Goal: Find specific page/section: Find specific page/section

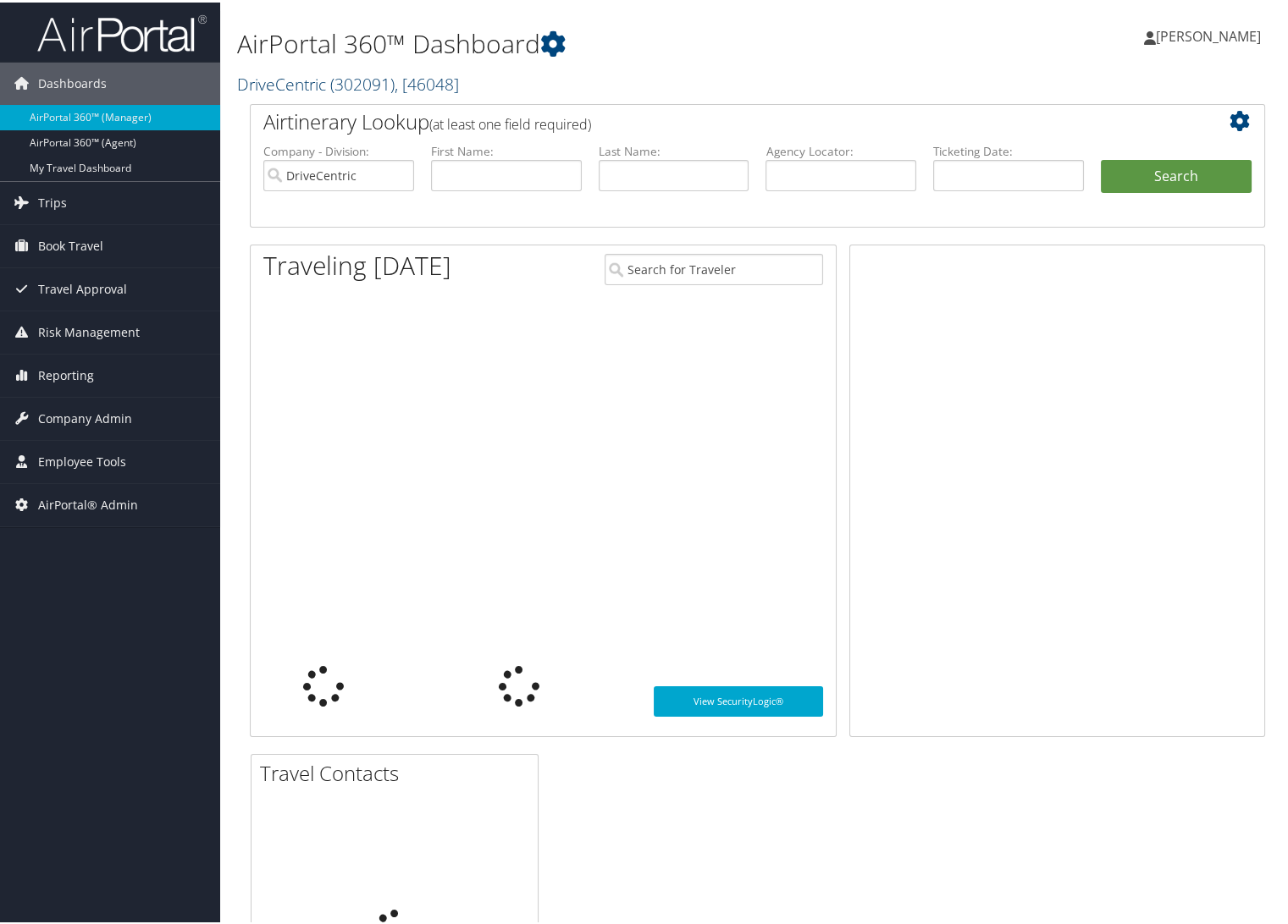
click at [319, 83] on link "DriveCentric ( 302091 ) , [ 46048 ]" at bounding box center [347, 81] width 222 height 22
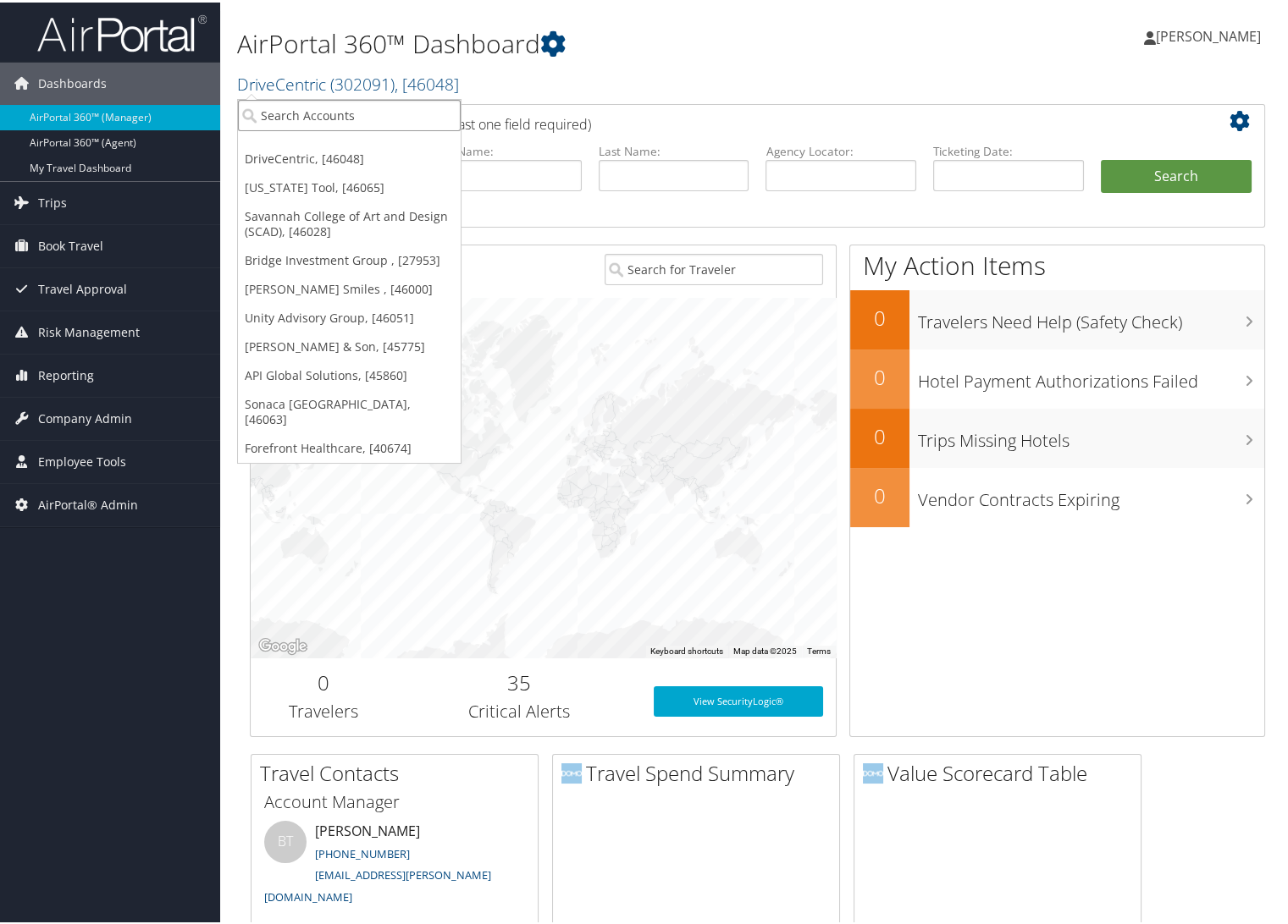
click at [310, 120] on input "search" at bounding box center [349, 112] width 223 height 31
type input "sonaca"
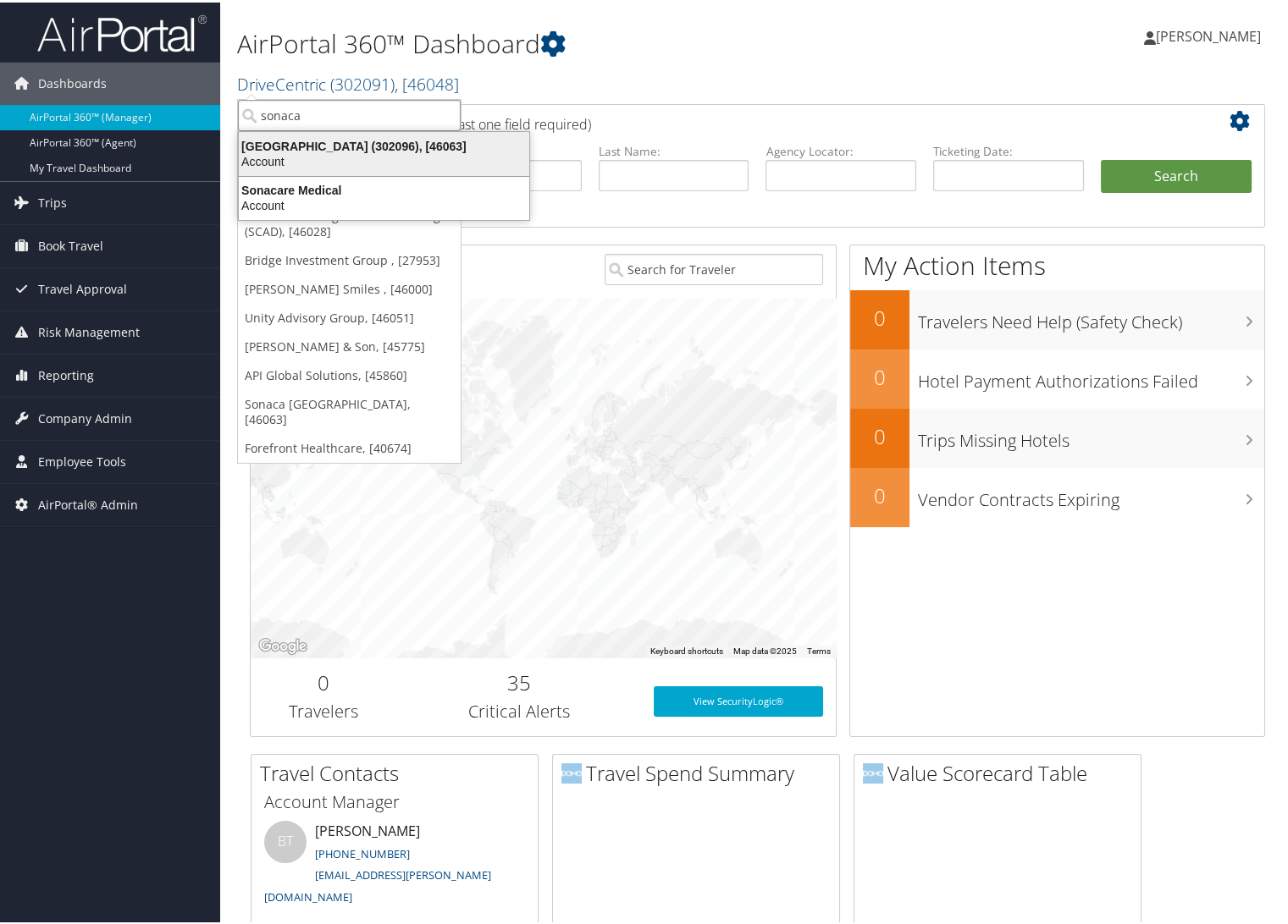
click at [314, 142] on div "Sonaca North America (302096), [46063]" at bounding box center [384, 144] width 311 height 15
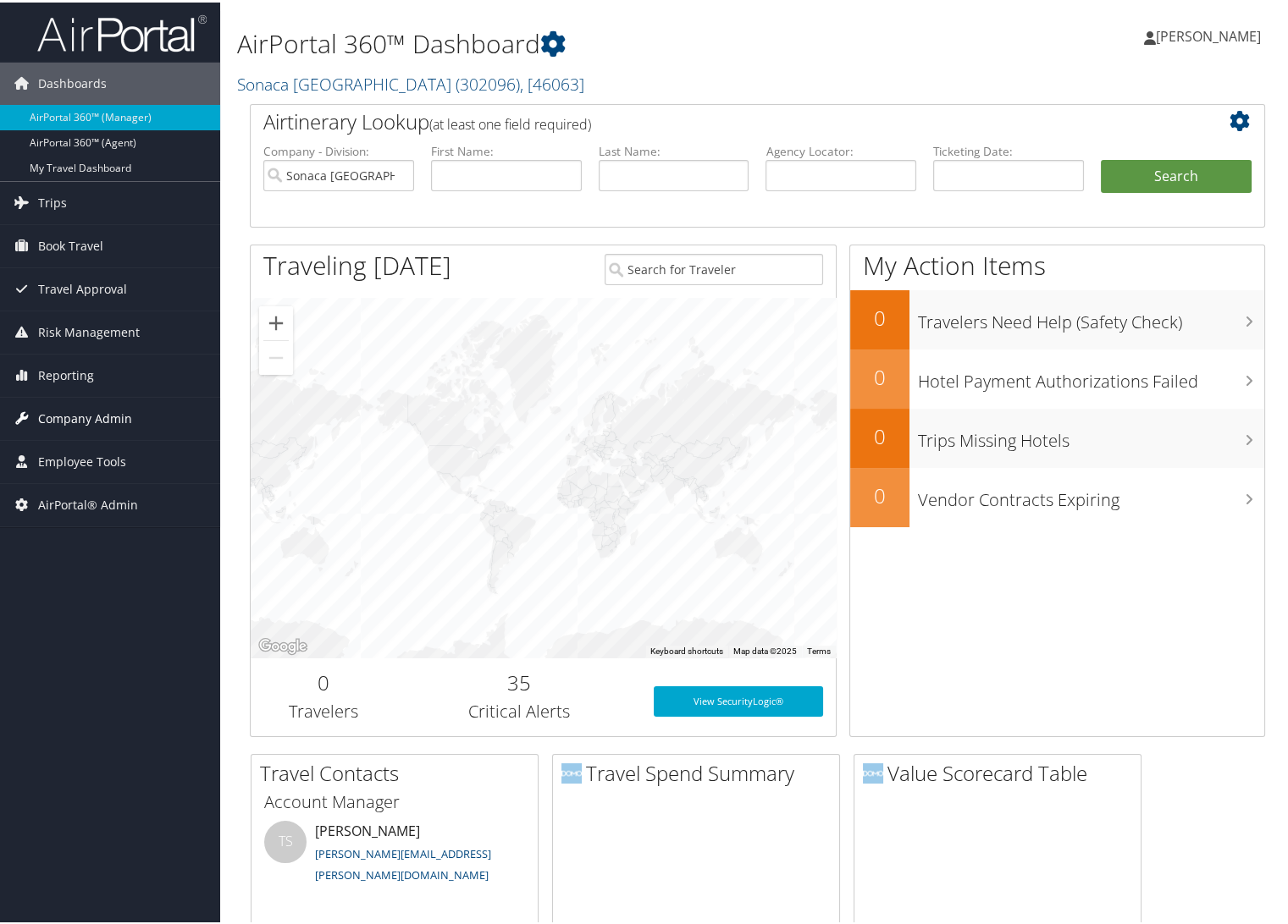
click at [101, 413] on span "Company Admin" at bounding box center [84, 415] width 94 height 42
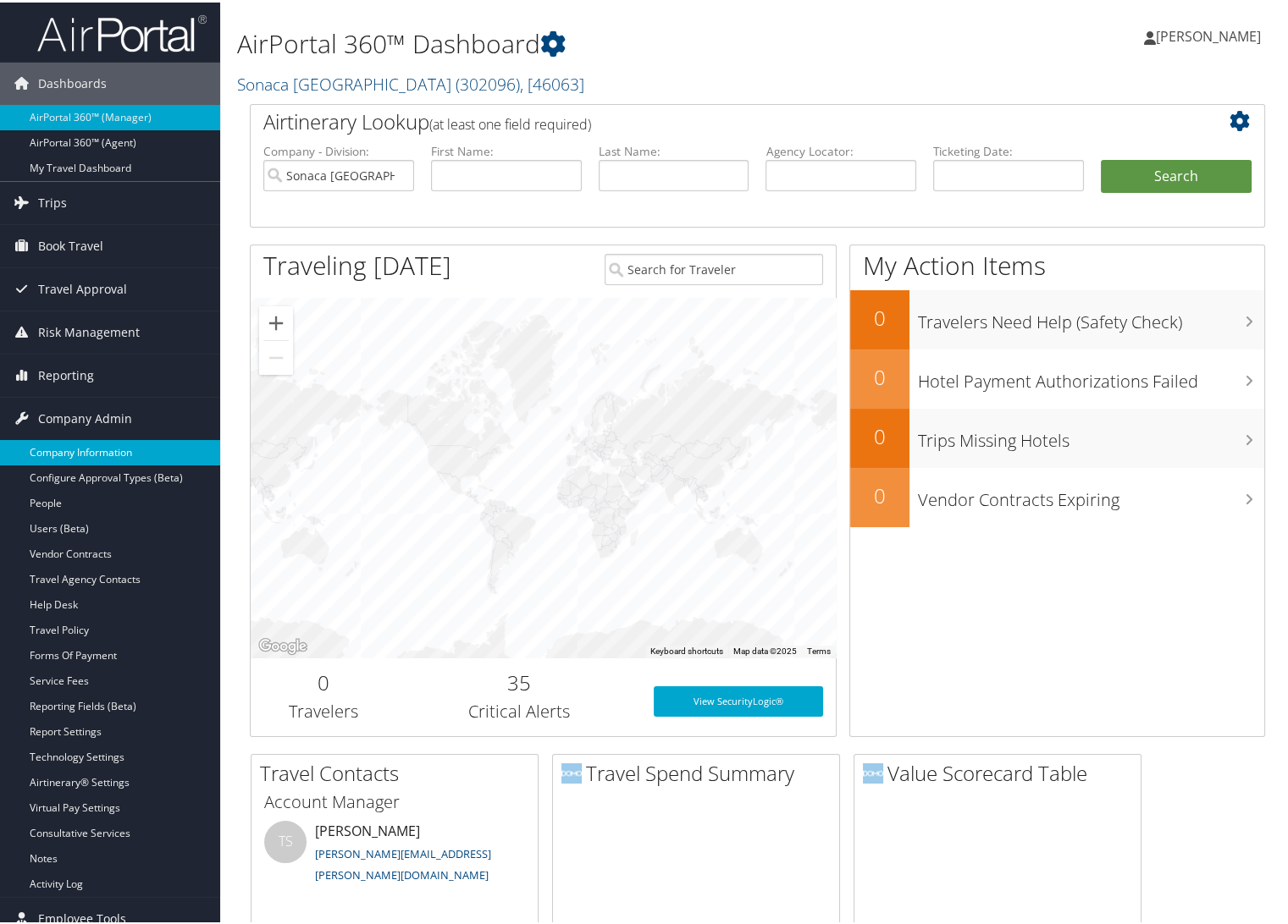
click at [106, 445] on link "Company Information" at bounding box center [110, 450] width 220 height 25
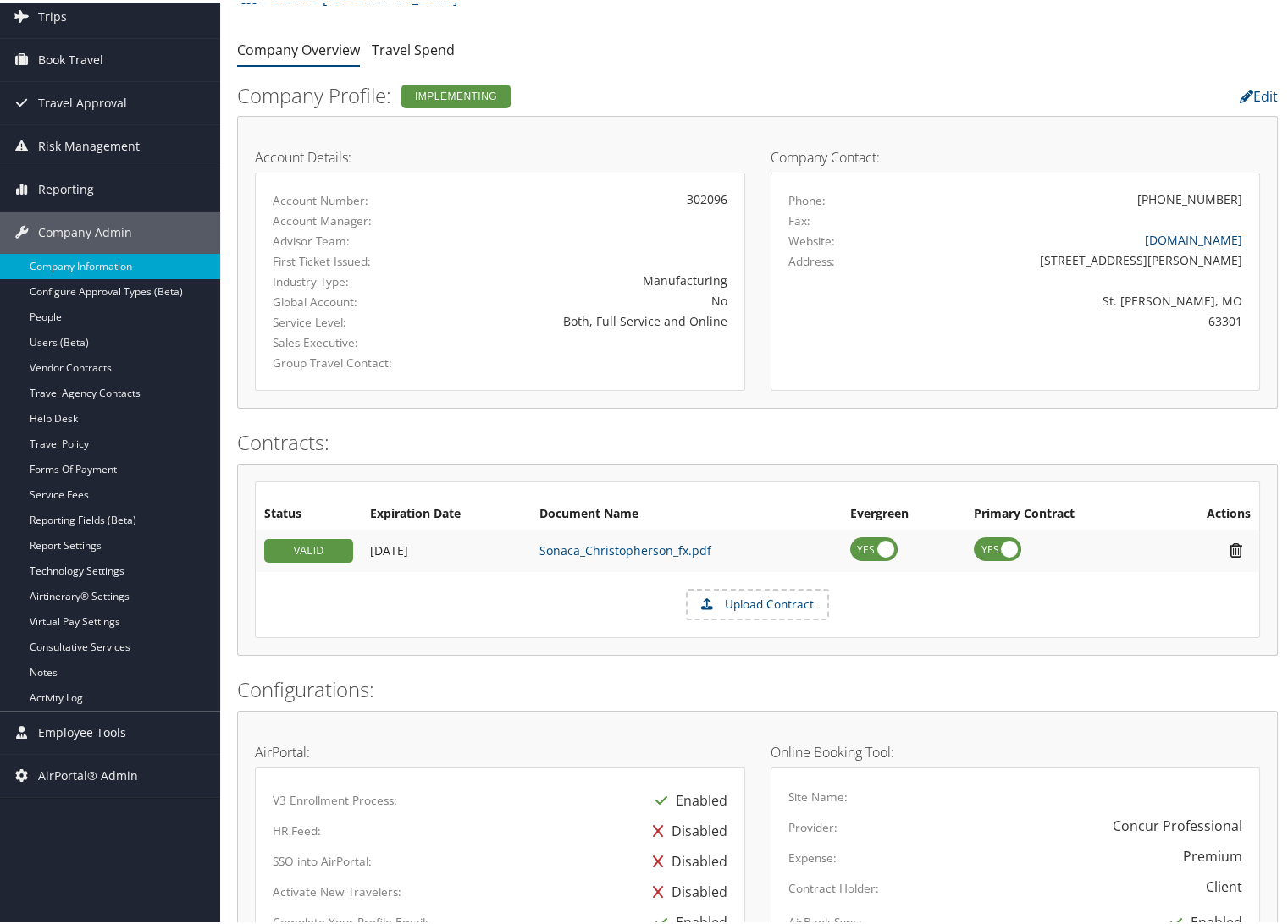
scroll to position [282, 0]
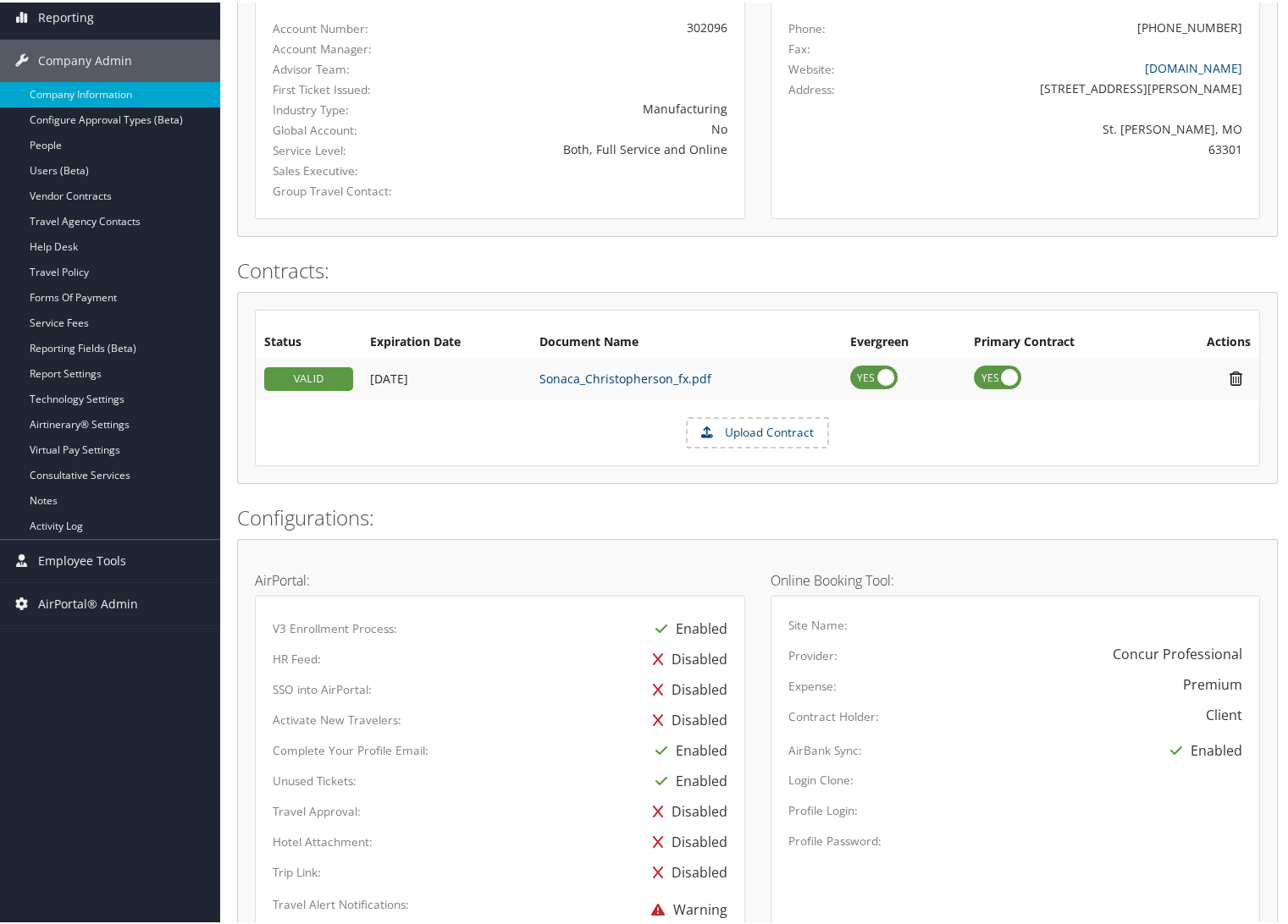
click at [617, 377] on link "Sonaca_Christopherson_fx.pdf" at bounding box center [625, 376] width 171 height 16
